Goal: Information Seeking & Learning: Learn about a topic

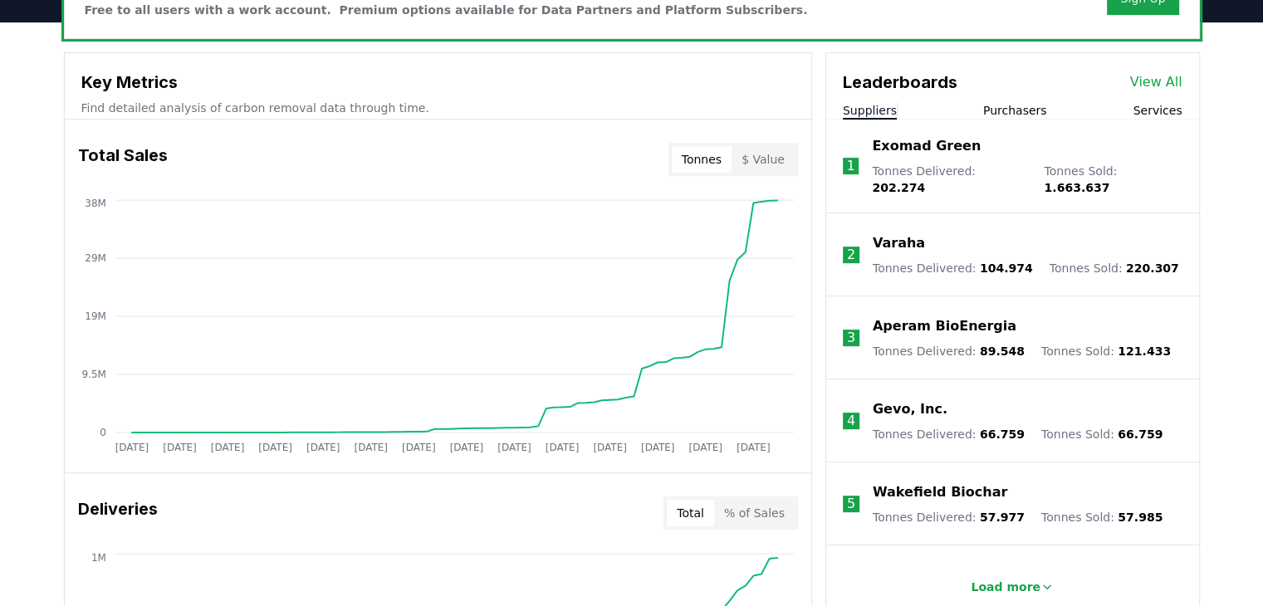
scroll to position [581, 0]
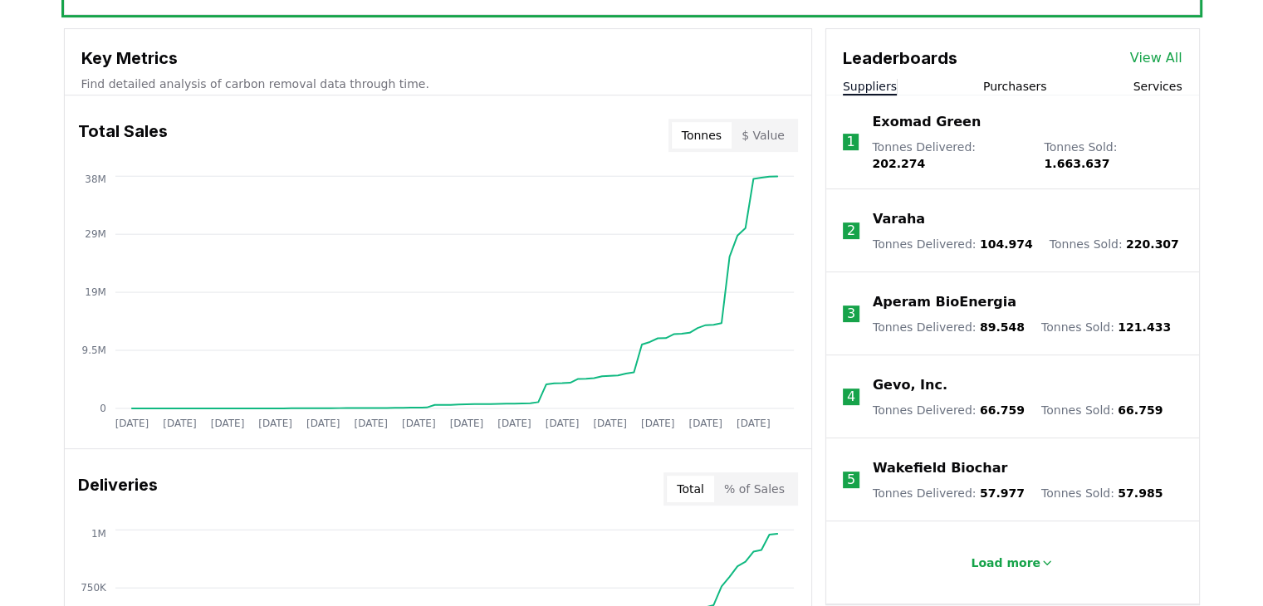
click at [1028, 87] on button "Purchasers" at bounding box center [1015, 86] width 64 height 17
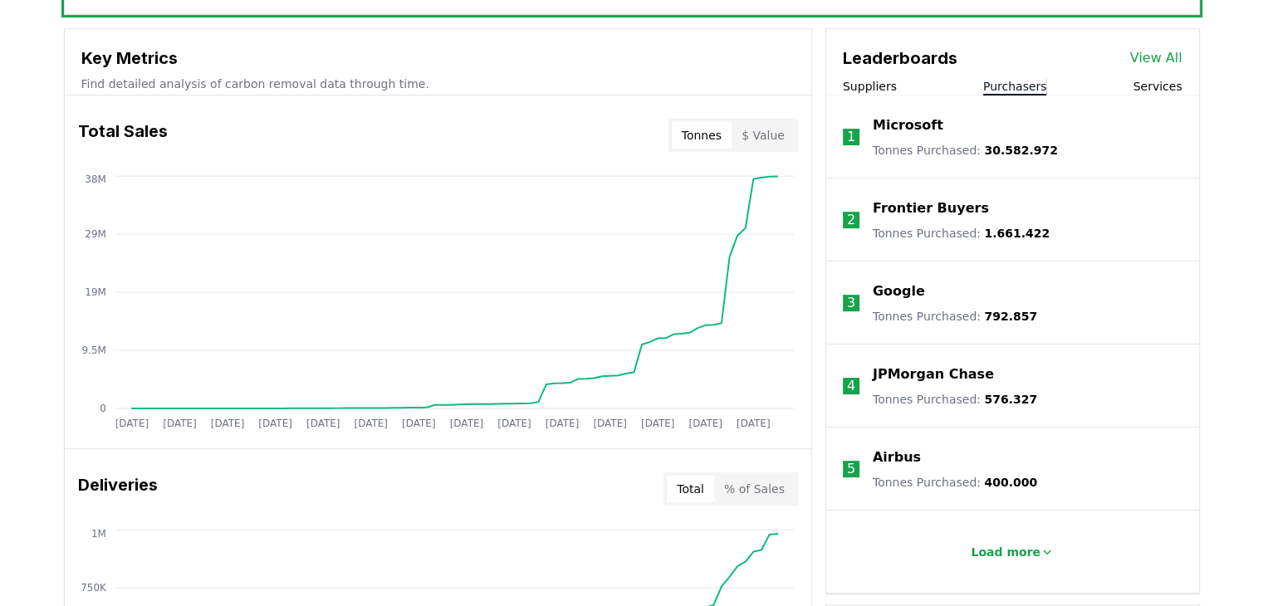
click at [778, 126] on button "$ Value" at bounding box center [762, 135] width 63 height 27
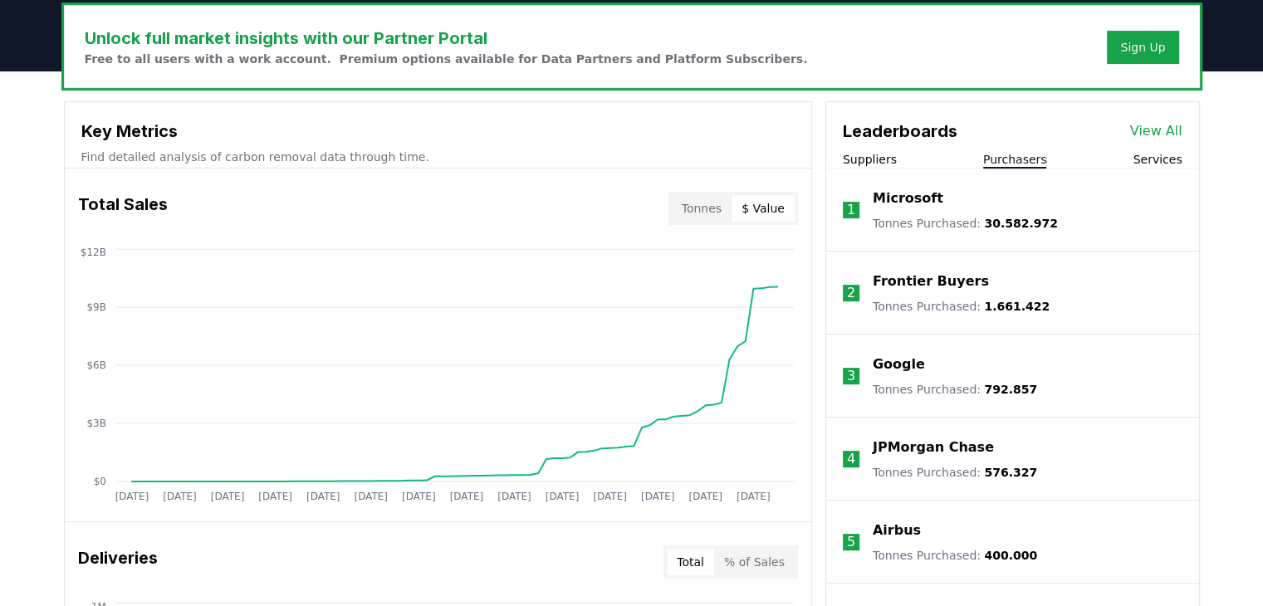
scroll to position [498, 0]
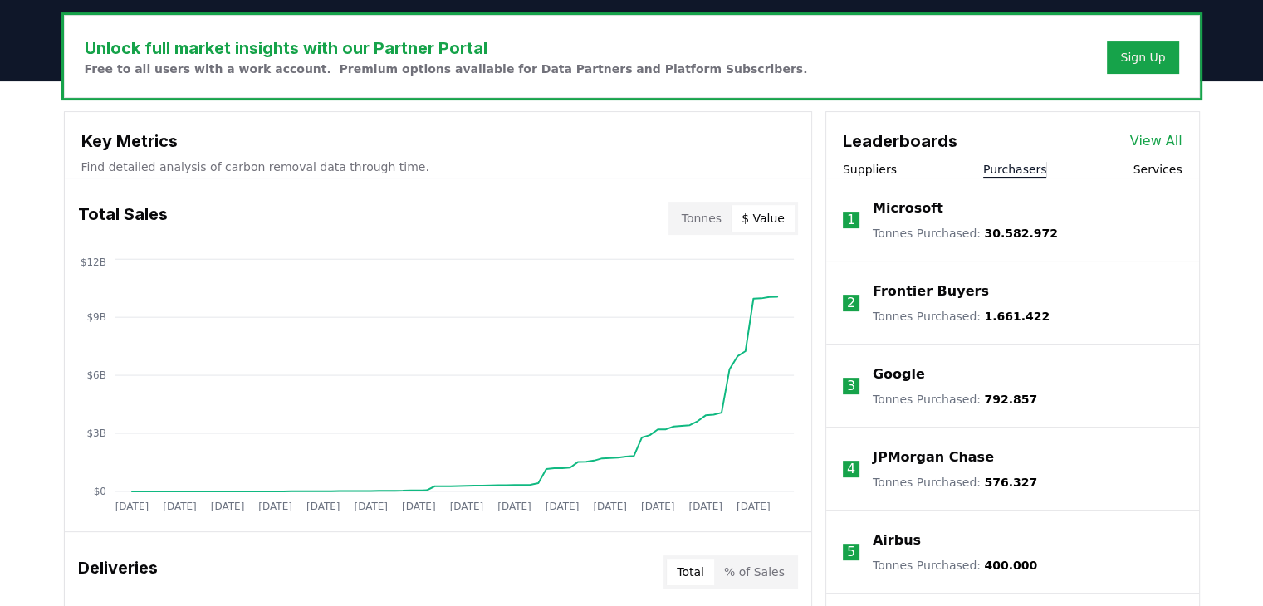
click at [910, 210] on p "Microsoft" at bounding box center [907, 208] width 71 height 20
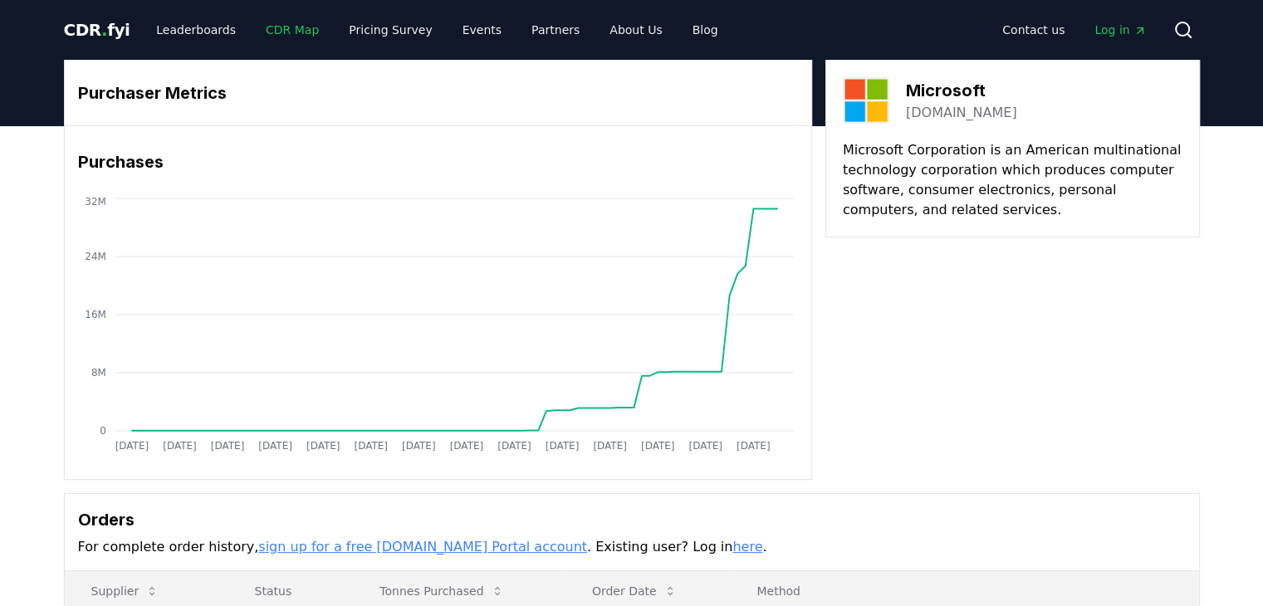
click at [276, 37] on link "CDR Map" at bounding box center [292, 30] width 80 height 30
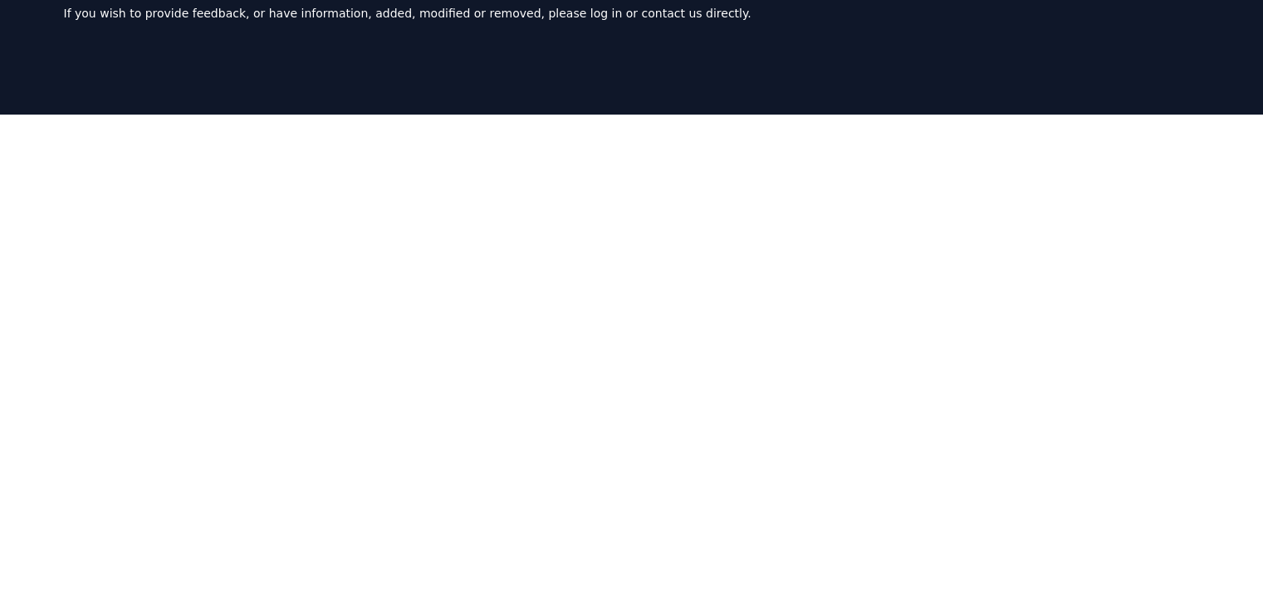
scroll to position [249, 0]
